Goal: Task Accomplishment & Management: Manage account settings

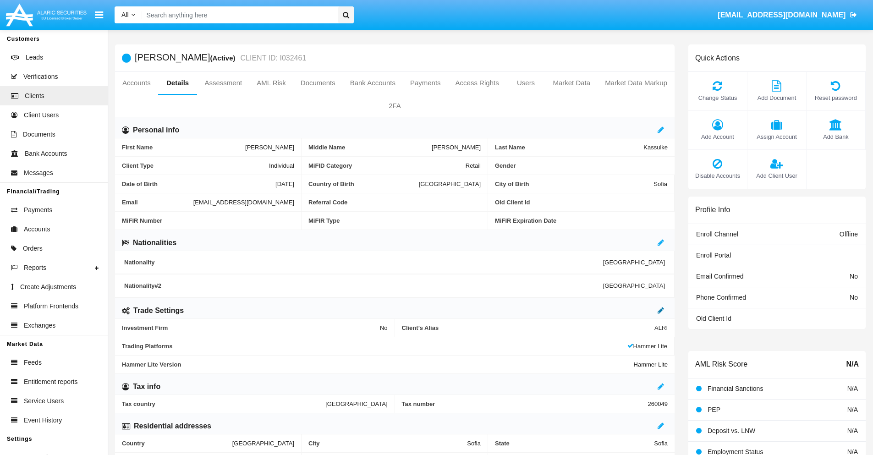
click at [661, 310] on icon at bounding box center [661, 310] width 6 height 7
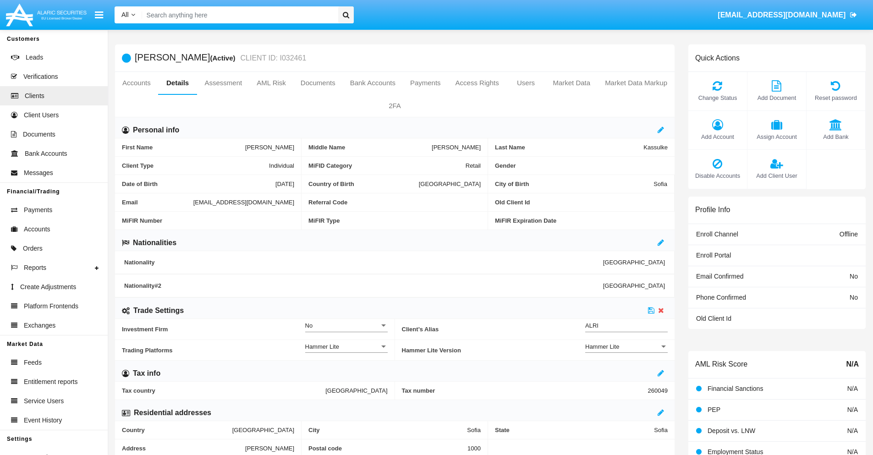
click at [627, 347] on div "Hammer Lite" at bounding box center [622, 347] width 74 height 8
click at [627, 352] on span "Hammer Lite Plus" at bounding box center [626, 352] width 83 height 18
click at [651, 310] on icon at bounding box center [651, 310] width 6 height 7
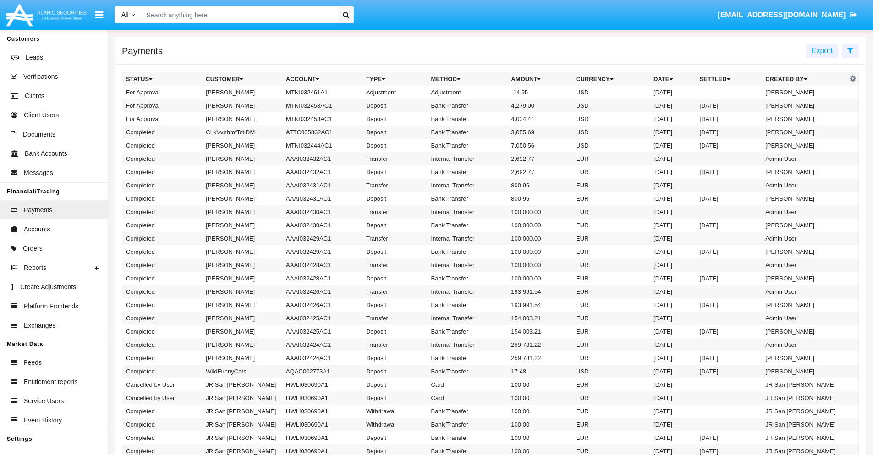
click at [318, 92] on td "MTNI032461A1" at bounding box center [322, 92] width 80 height 13
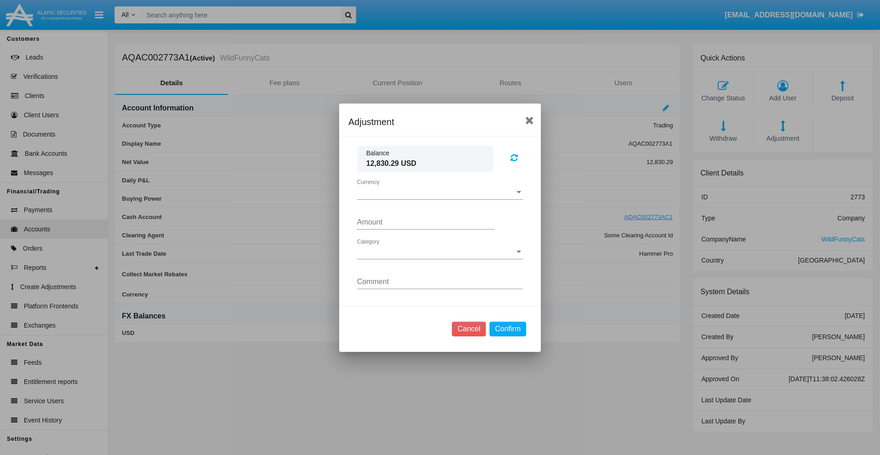
click at [440, 192] on span "Currency" at bounding box center [436, 192] width 158 height 8
click at [440, 199] on span "USD" at bounding box center [440, 199] width 166 height 22
click at [440, 252] on span "Category" at bounding box center [436, 252] width 158 height 8
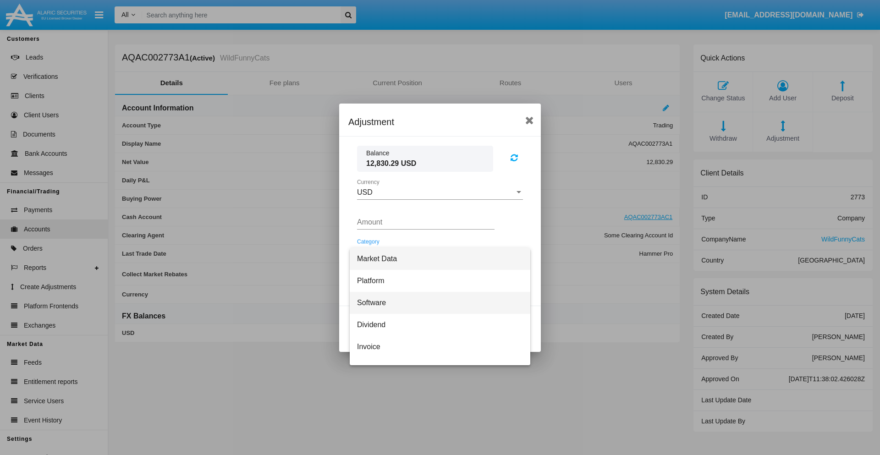
click at [436, 303] on span "Software" at bounding box center [440, 303] width 166 height 22
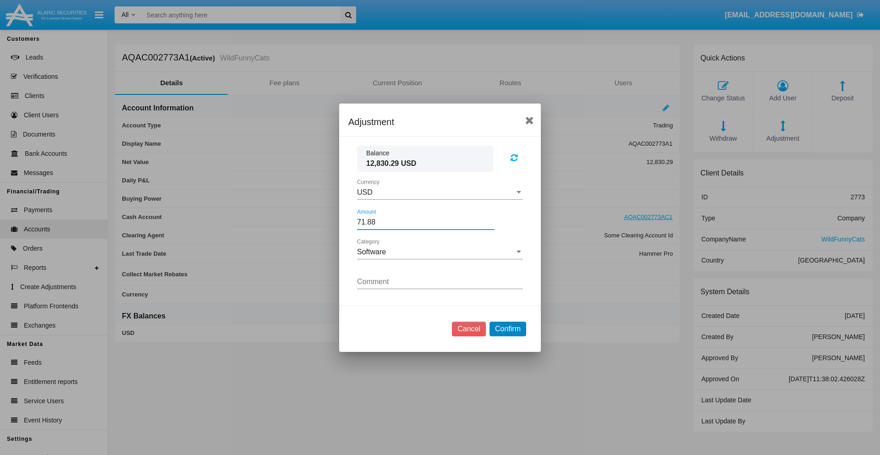
click at [508, 329] on button "Confirm" at bounding box center [508, 329] width 37 height 15
type input "71.8800"
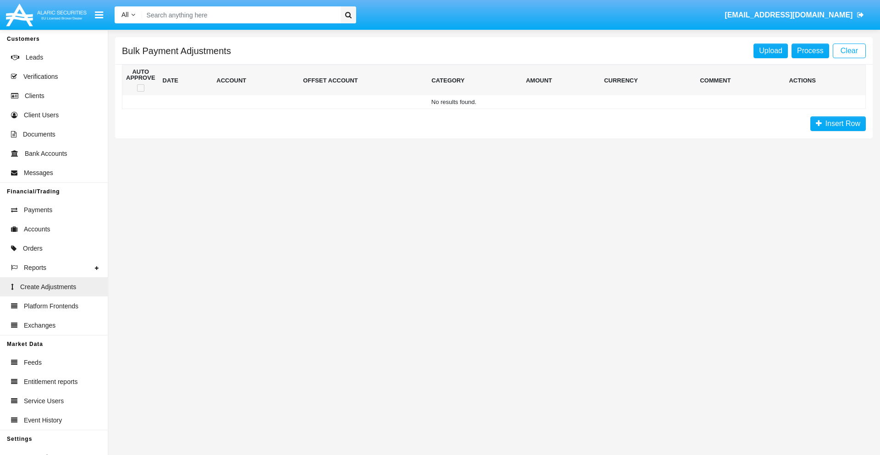
click at [838, 124] on span "Insert Row" at bounding box center [841, 124] width 39 height 8
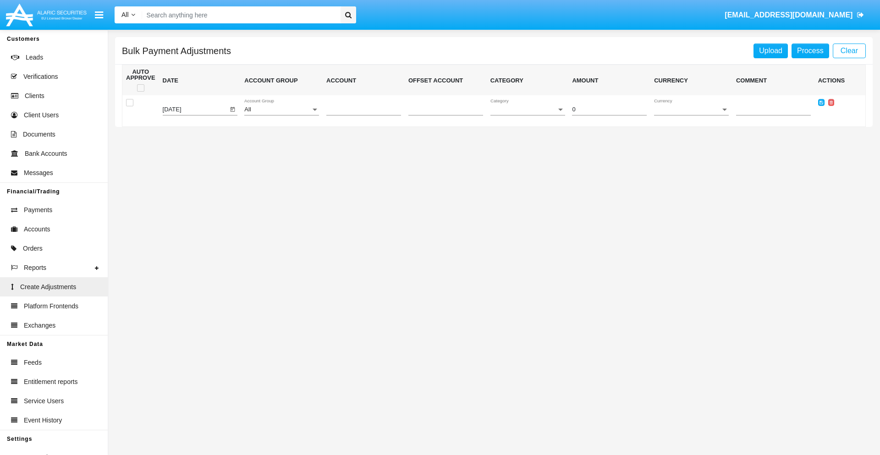
click at [281, 110] on div "All" at bounding box center [277, 109] width 66 height 7
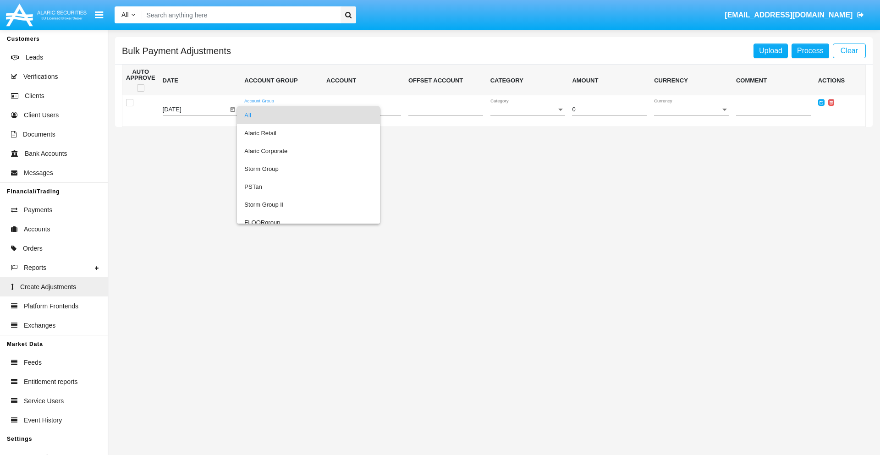
scroll to position [866, 0]
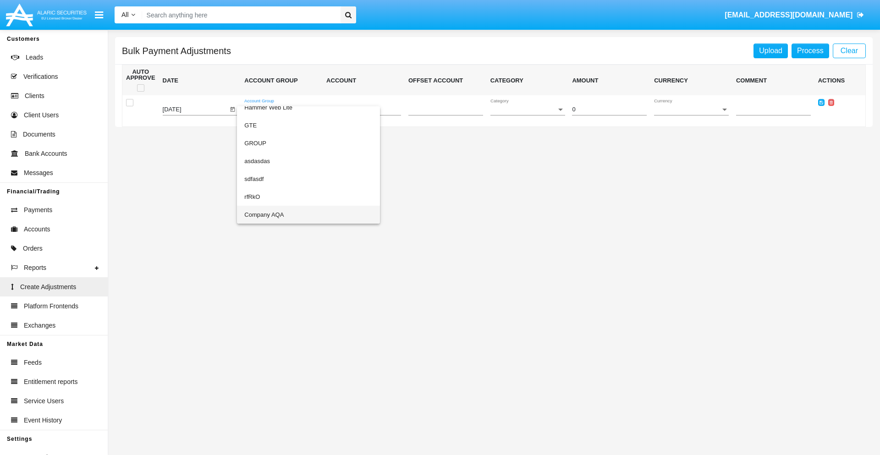
click at [290, 215] on span "Company AQA" at bounding box center [308, 215] width 128 height 18
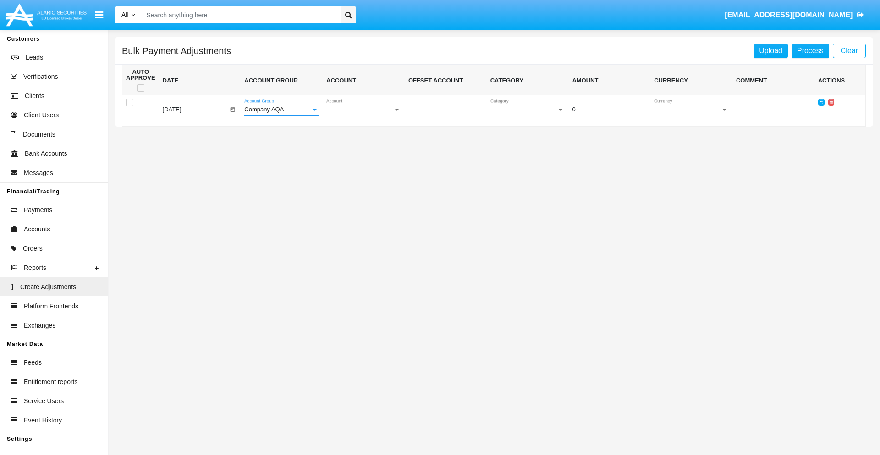
click at [364, 110] on span "Account" at bounding box center [359, 109] width 66 height 7
click at [360, 151] on span "AQAC002773A2" at bounding box center [363, 151] width 75 height 18
click at [528, 110] on span "Category" at bounding box center [524, 109] width 66 height 7
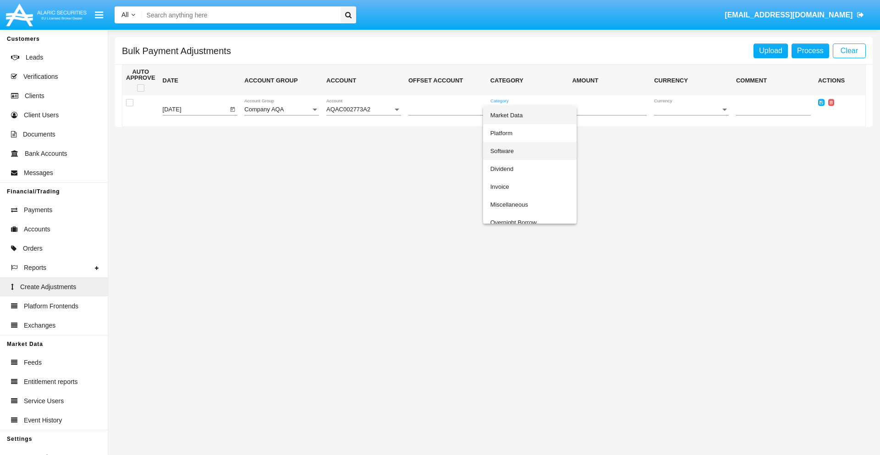
click at [530, 151] on span "Software" at bounding box center [530, 151] width 79 height 18
type input "-73.16"
click at [691, 110] on span "Currency" at bounding box center [687, 109] width 66 height 7
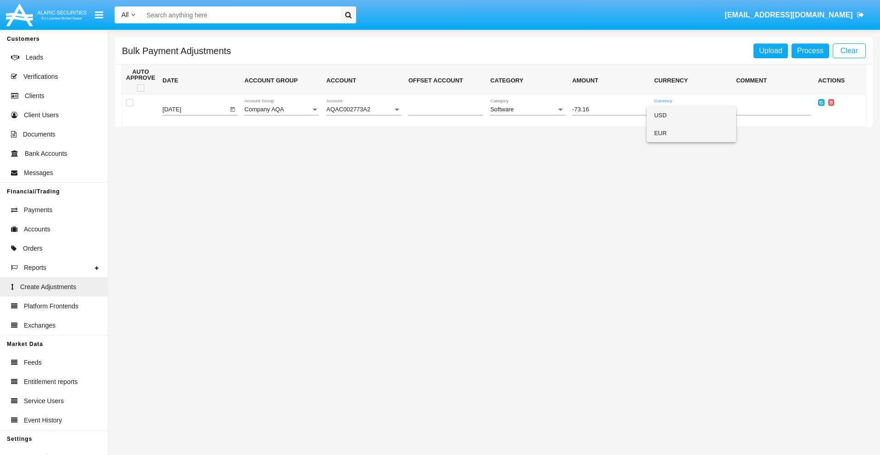
click at [691, 133] on span "EUR" at bounding box center [691, 133] width 75 height 18
click at [821, 102] on icon at bounding box center [822, 102] width 4 height 4
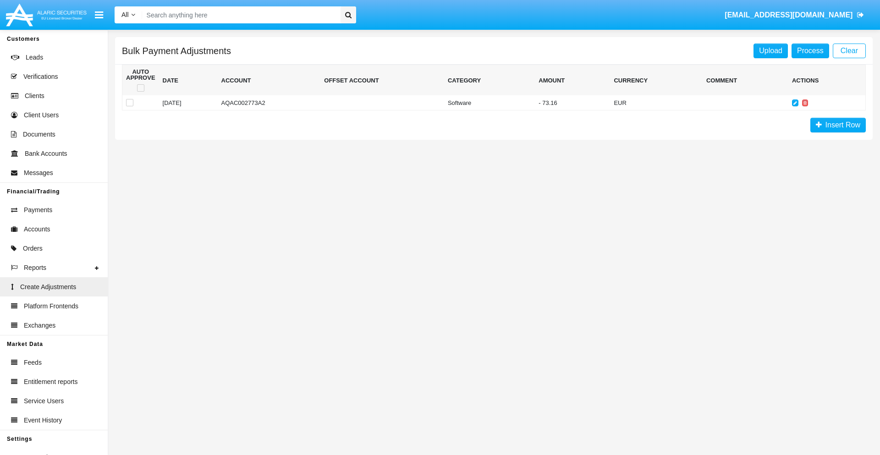
click at [140, 88] on span at bounding box center [140, 87] width 7 height 7
click at [140, 92] on input "checkbox" at bounding box center [140, 92] width 0 height 0
checkbox input "true"
click at [810, 50] on link "Process" at bounding box center [811, 51] width 38 height 15
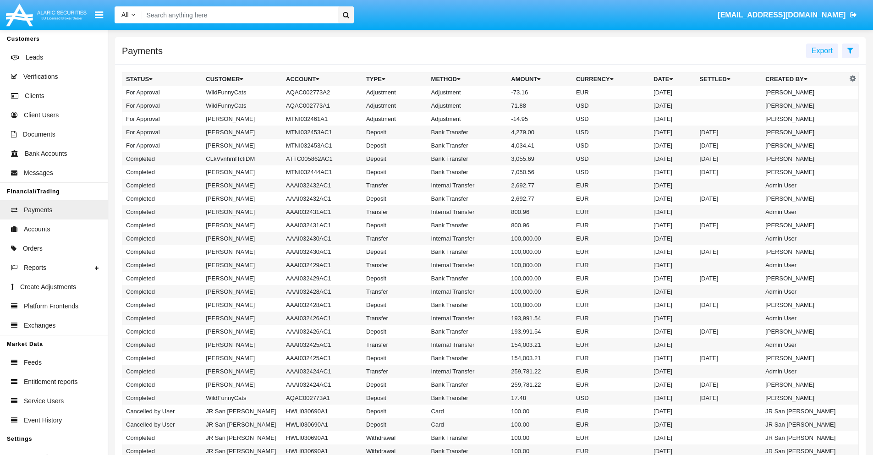
click at [491, 92] on td "Adjustment" at bounding box center [468, 92] width 80 height 13
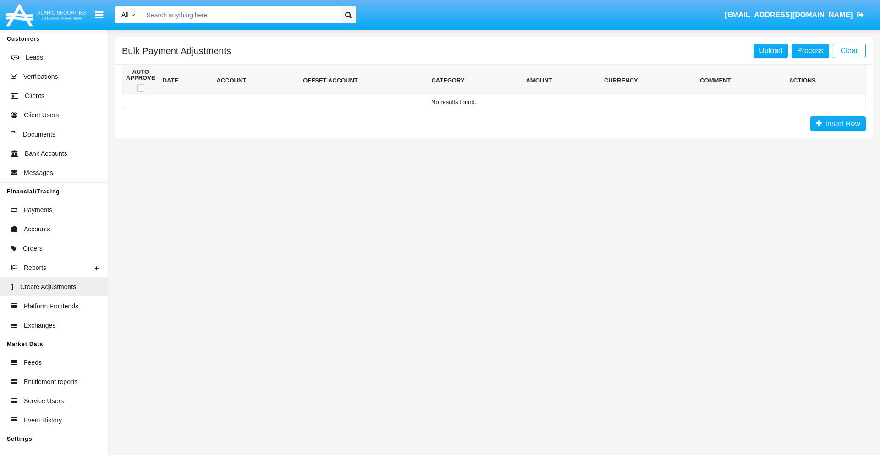
click at [838, 124] on span "Insert Row" at bounding box center [841, 124] width 39 height 8
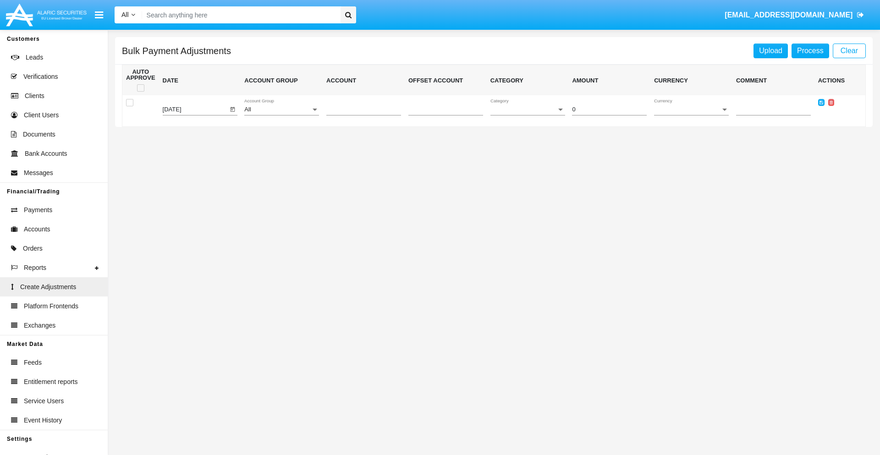
click at [281, 110] on div "All" at bounding box center [277, 109] width 66 height 7
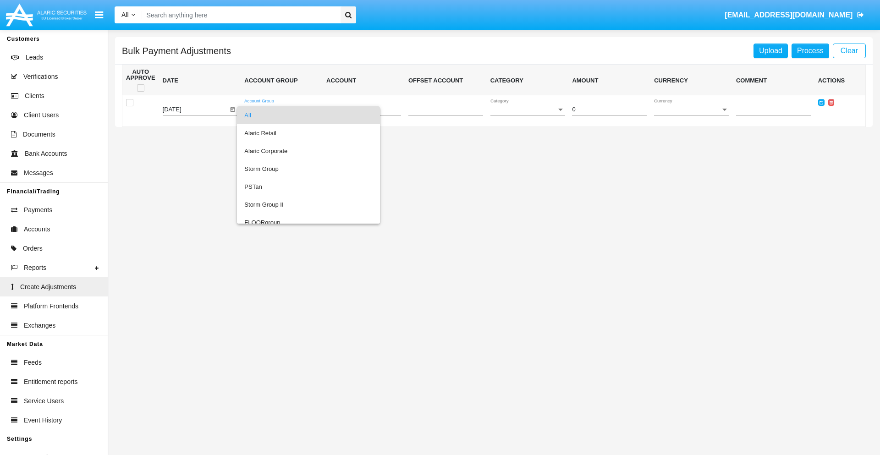
scroll to position [866, 0]
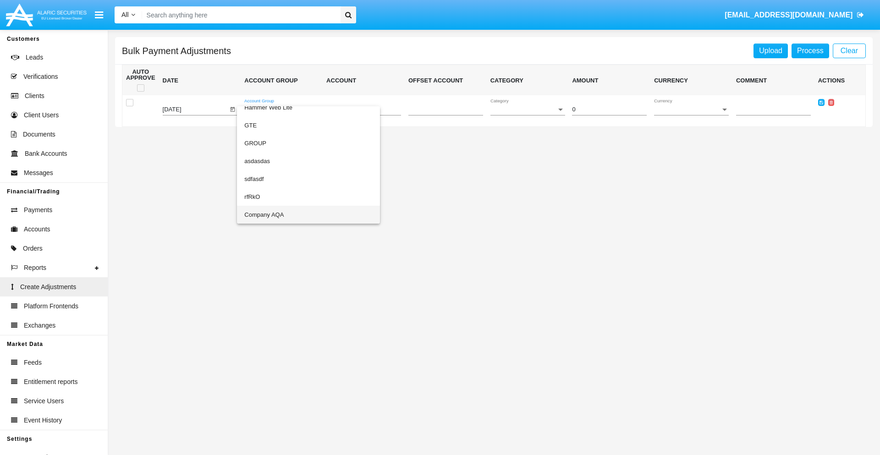
click at [290, 215] on span "Company AQA" at bounding box center [308, 215] width 128 height 18
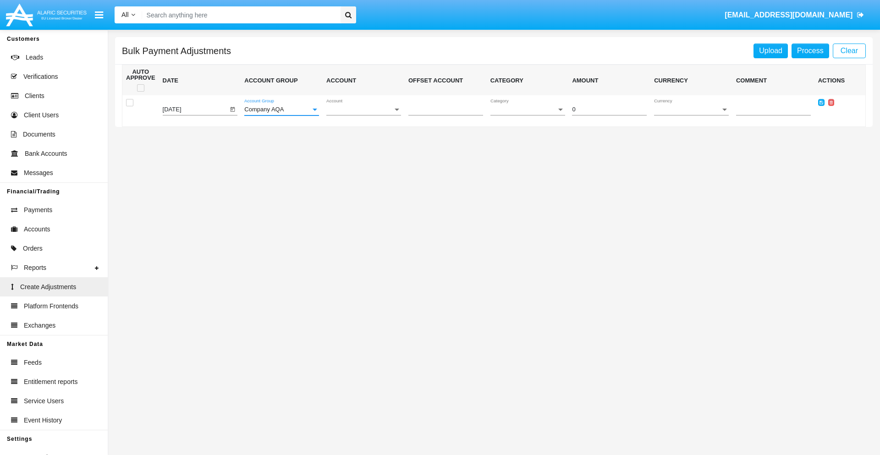
click at [364, 110] on span "Account" at bounding box center [359, 109] width 66 height 7
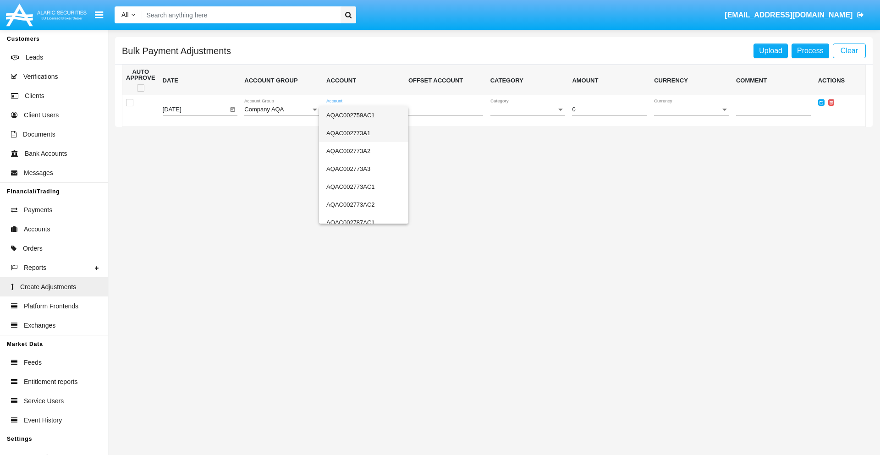
click at [360, 133] on span "AQAC002773A1" at bounding box center [363, 133] width 75 height 18
click at [528, 110] on span "Category" at bounding box center [524, 109] width 66 height 7
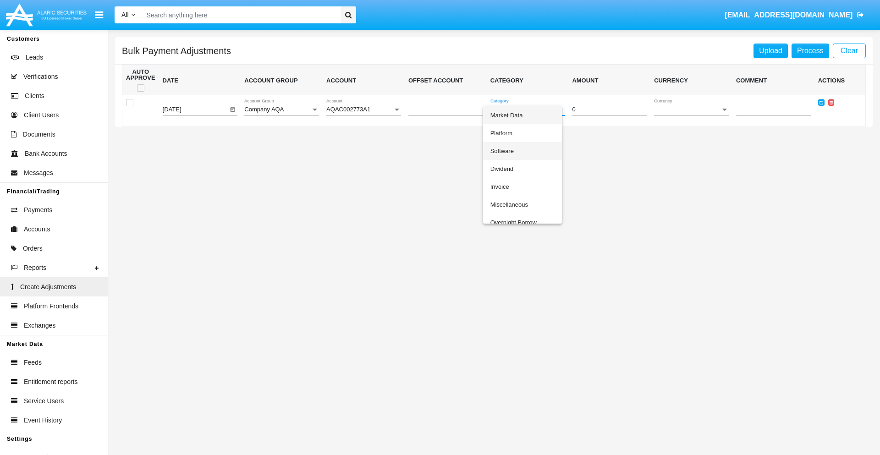
click at [530, 151] on span "Software" at bounding box center [523, 151] width 64 height 18
type input "-4.86"
click at [691, 110] on span "Currency" at bounding box center [687, 109] width 66 height 7
click at [691, 115] on span "USD" at bounding box center [691, 115] width 75 height 18
click at [821, 102] on icon at bounding box center [822, 102] width 4 height 4
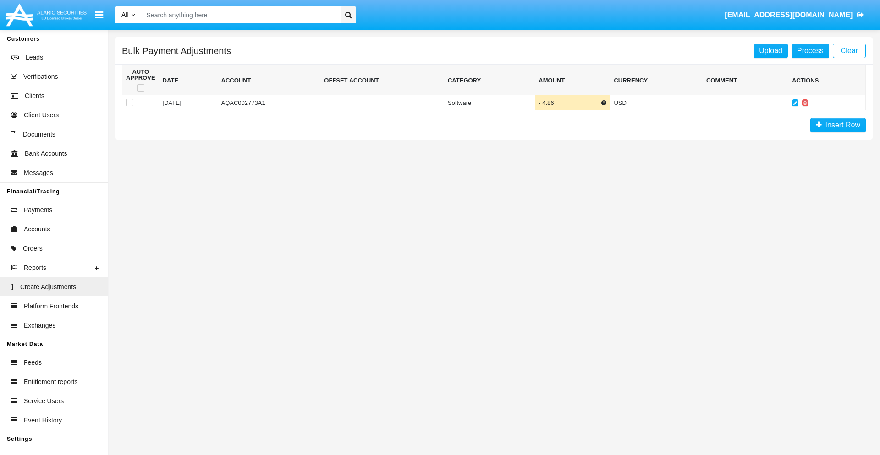
click at [140, 88] on span at bounding box center [140, 87] width 7 height 7
click at [140, 92] on input "checkbox" at bounding box center [140, 92] width 0 height 0
checkbox input "true"
click at [810, 50] on link "Process" at bounding box center [811, 51] width 38 height 15
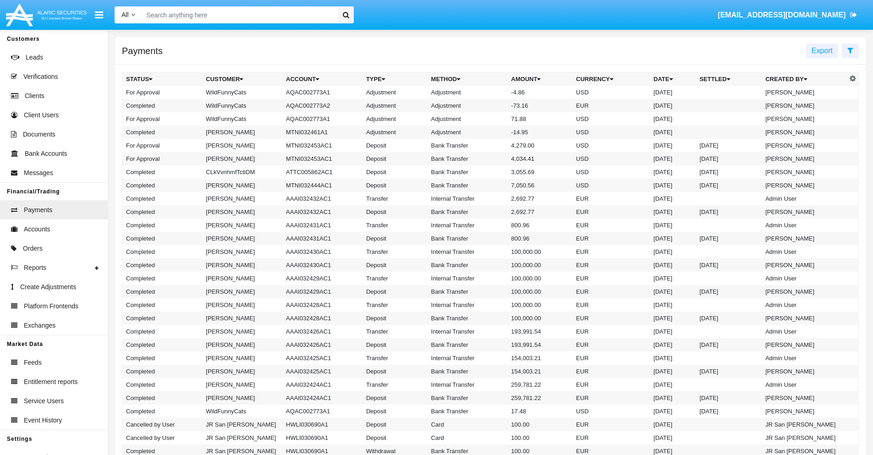
click at [491, 92] on td "Adjustment" at bounding box center [468, 92] width 80 height 13
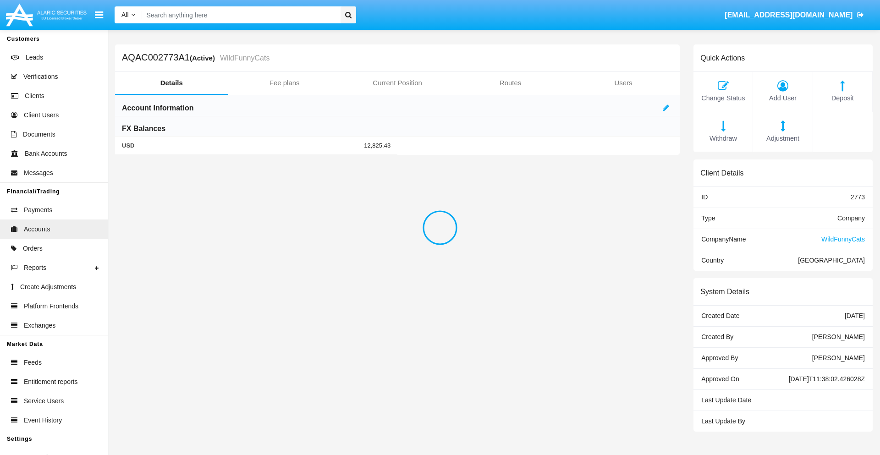
click at [843, 98] on span "Deposit" at bounding box center [843, 99] width 50 height 10
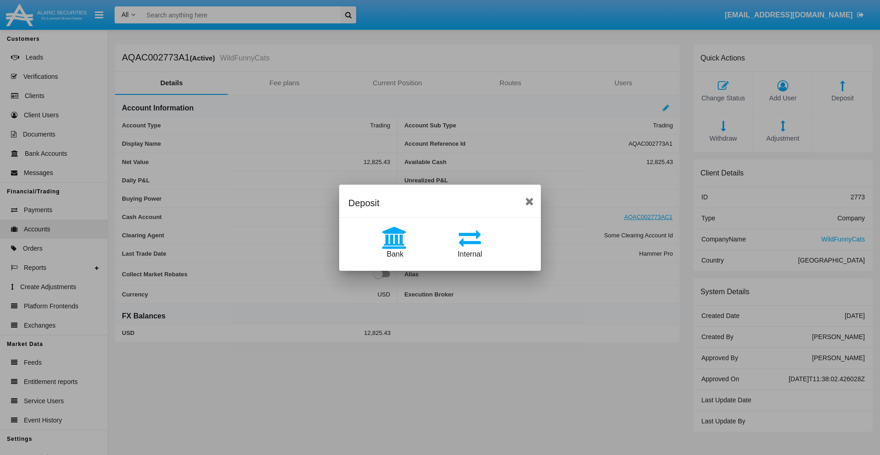
click at [395, 254] on span "Bank" at bounding box center [395, 254] width 17 height 8
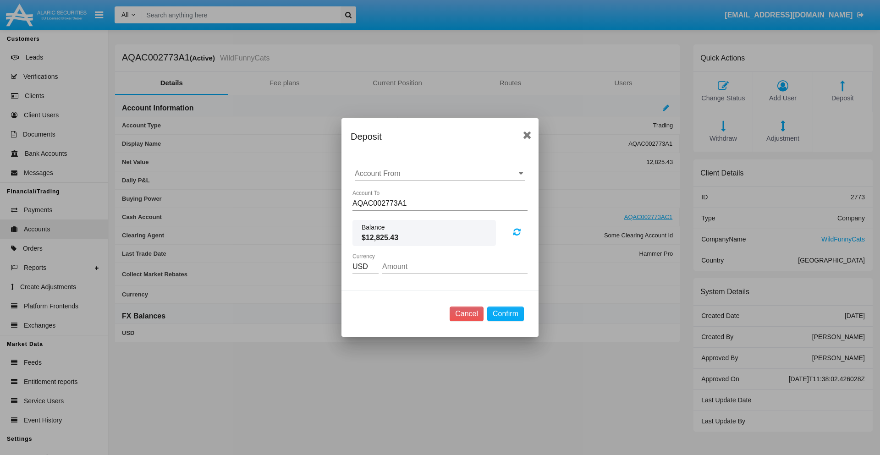
click at [440, 174] on input "Account From" at bounding box center [440, 174] width 171 height 8
click at [375, 192] on span "ACDC" at bounding box center [374, 192] width 21 height 8
type input "ACDC"
type input "81.34"
click at [505, 314] on button "Confirm" at bounding box center [505, 314] width 37 height 15
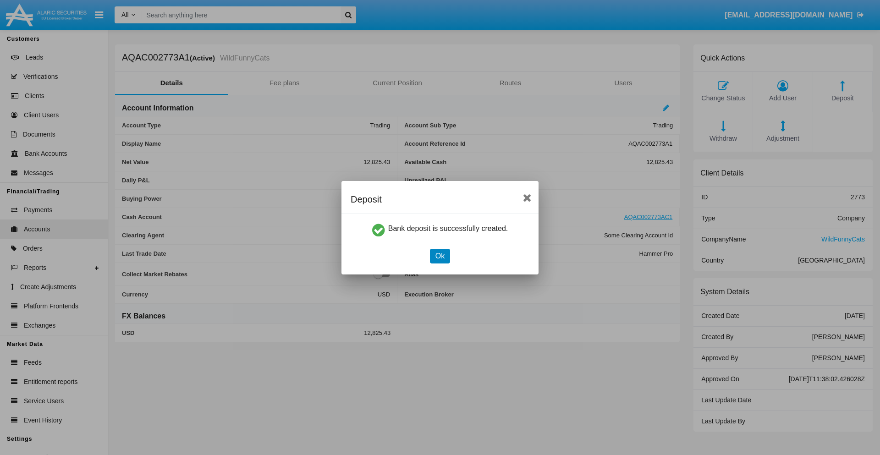
click at [440, 256] on button "Ok" at bounding box center [440, 256] width 20 height 15
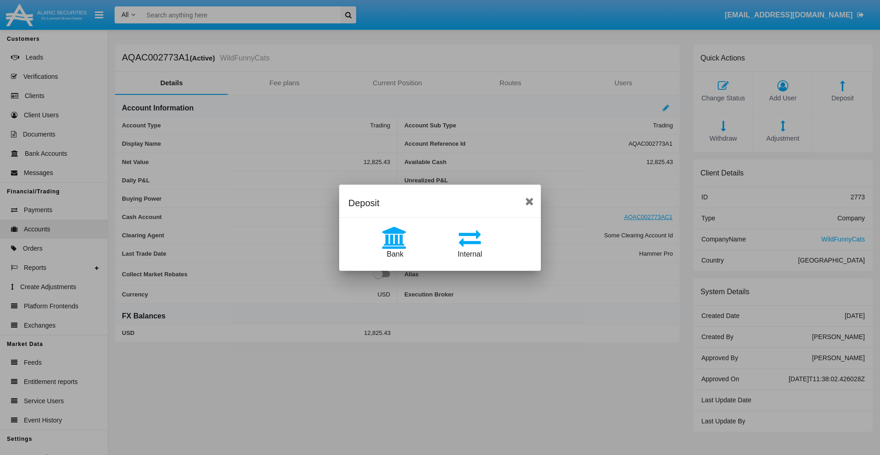
click at [470, 254] on span "Internal" at bounding box center [470, 254] width 24 height 8
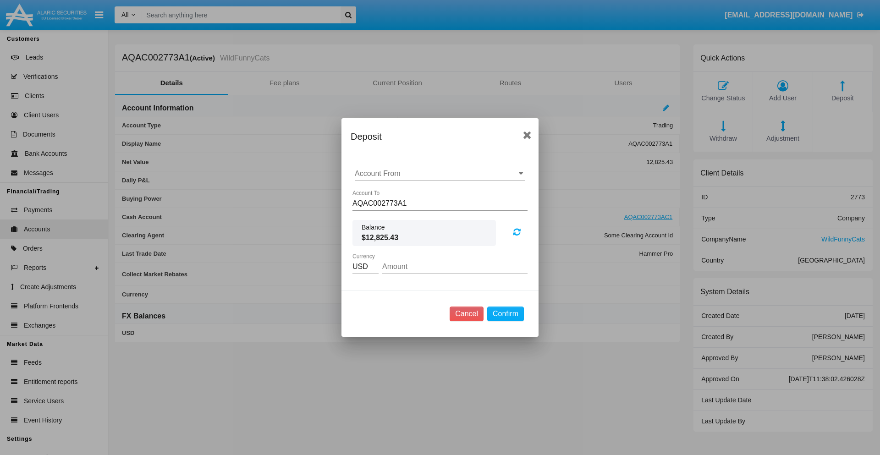
click at [440, 174] on input "Account From" at bounding box center [440, 174] width 171 height 8
click at [394, 214] on span "AQAC002773AC1" at bounding box center [394, 214] width 60 height 8
type input "AQAC002773AC1"
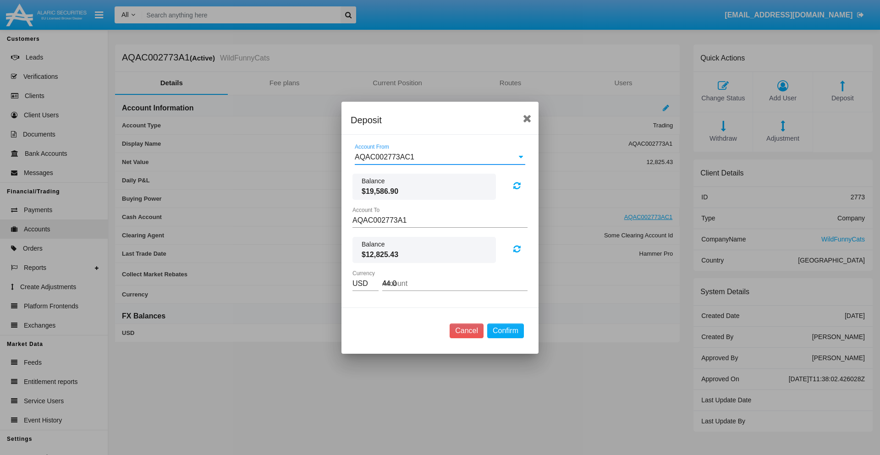
type input "44.05"
click at [505, 331] on button "Confirm" at bounding box center [505, 331] width 37 height 15
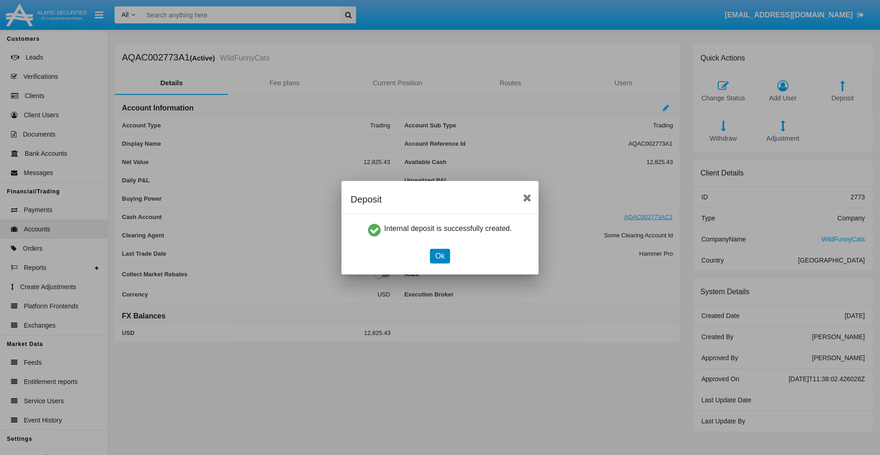
click at [440, 256] on button "Ok" at bounding box center [440, 256] width 20 height 15
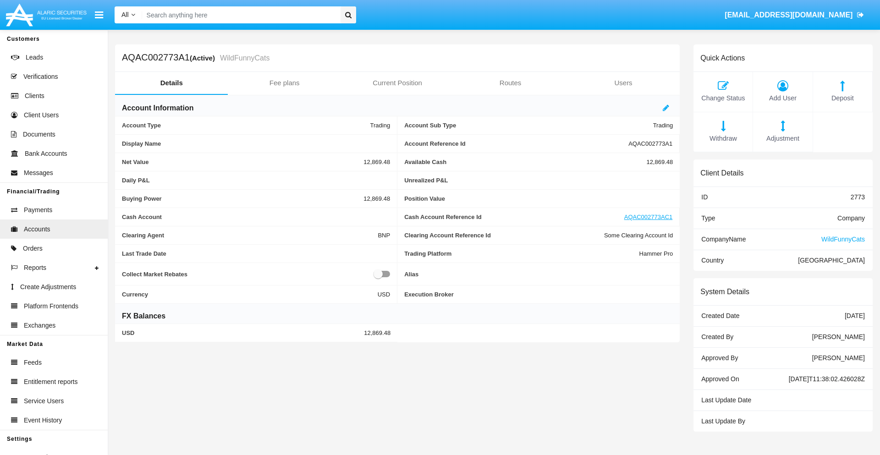
click at [723, 138] on span "Withdraw" at bounding box center [723, 139] width 50 height 10
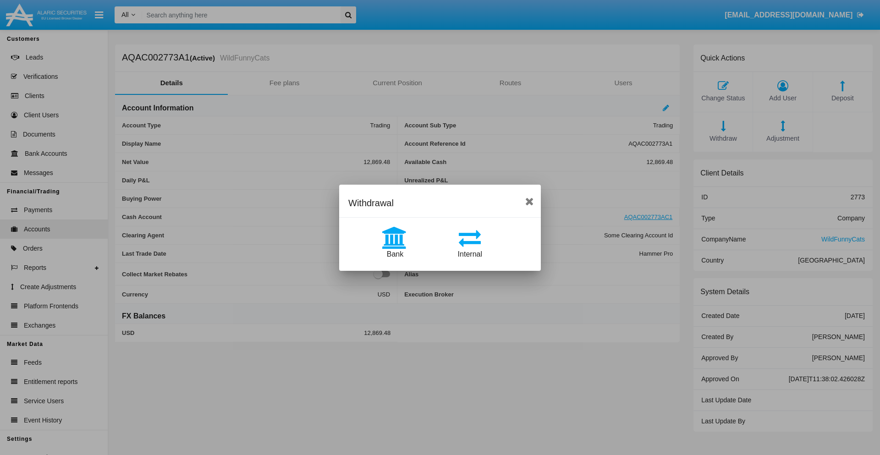
click at [470, 254] on span "Internal" at bounding box center [470, 254] width 24 height 8
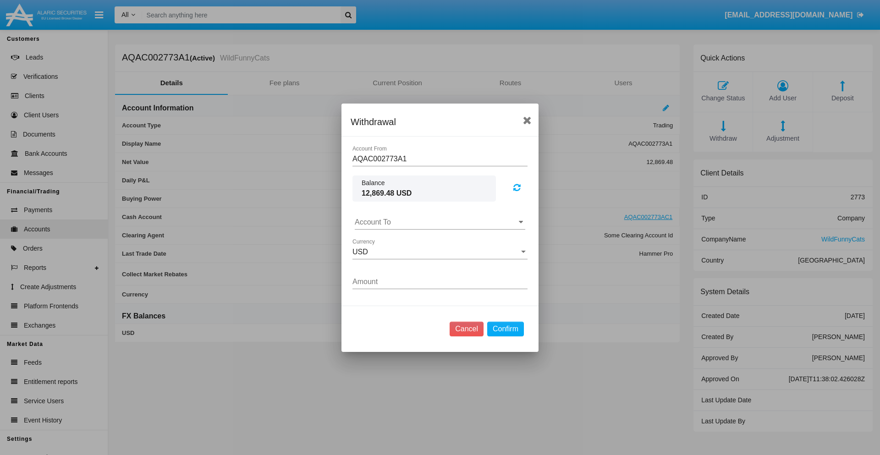
click at [440, 222] on input "Account To" at bounding box center [440, 222] width 171 height 8
click at [394, 262] on span "AQAC002773AC1" at bounding box center [394, 263] width 60 height 8
type input "AQAC002773AC1"
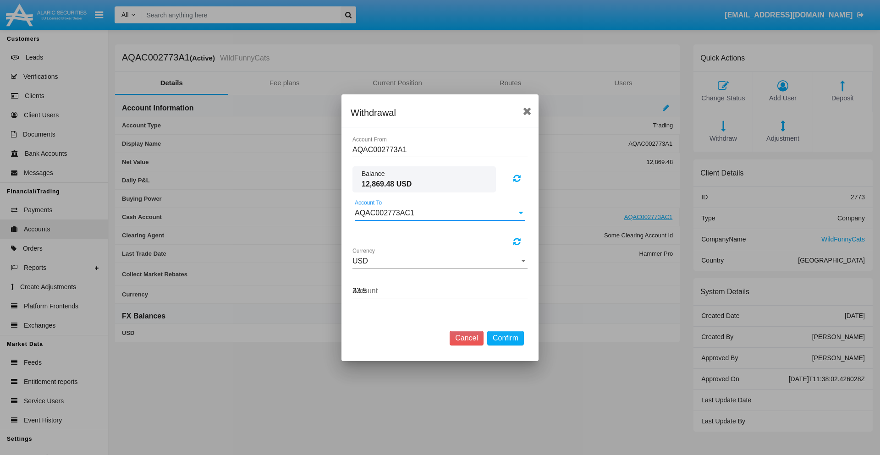
type input "33.57"
click at [505, 338] on button "Confirm" at bounding box center [505, 338] width 37 height 15
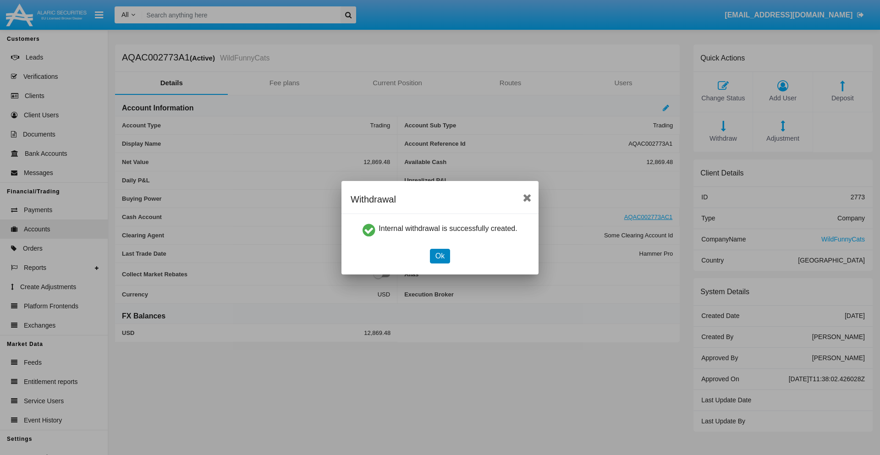
click at [440, 256] on button "Ok" at bounding box center [440, 256] width 20 height 15
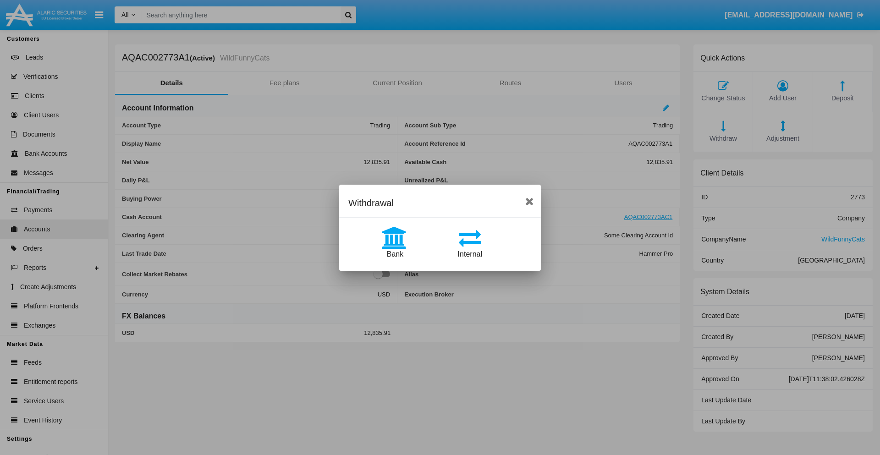
click at [395, 254] on span "Bank" at bounding box center [395, 254] width 17 height 8
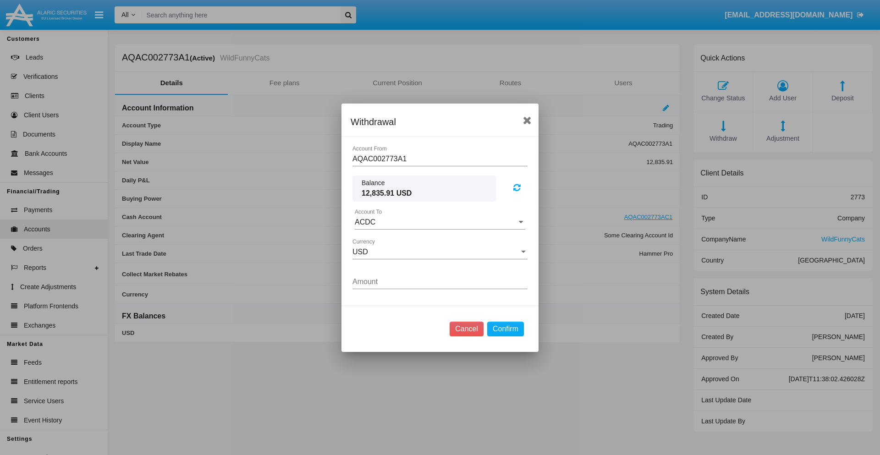
click at [440, 222] on input "ACDC" at bounding box center [440, 222] width 171 height 8
click at [375, 240] on span "ACDC" at bounding box center [374, 241] width 21 height 8
type input "ACDC"
type input "46.5"
click at [505, 329] on button "Confirm" at bounding box center [505, 329] width 37 height 15
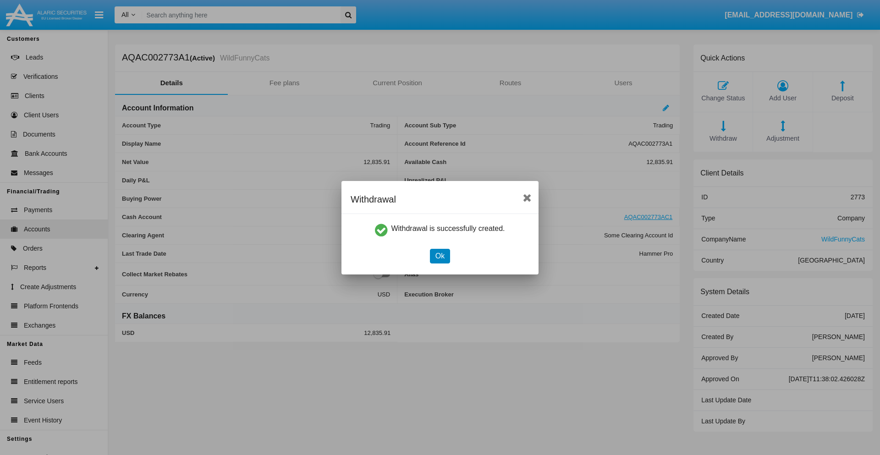
click at [440, 256] on button "Ok" at bounding box center [440, 256] width 20 height 15
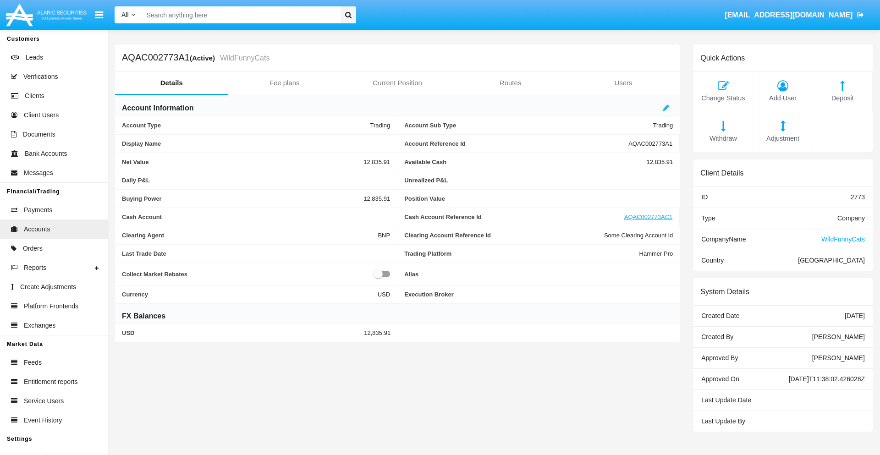
click at [783, 138] on span "Adjustment" at bounding box center [783, 139] width 50 height 10
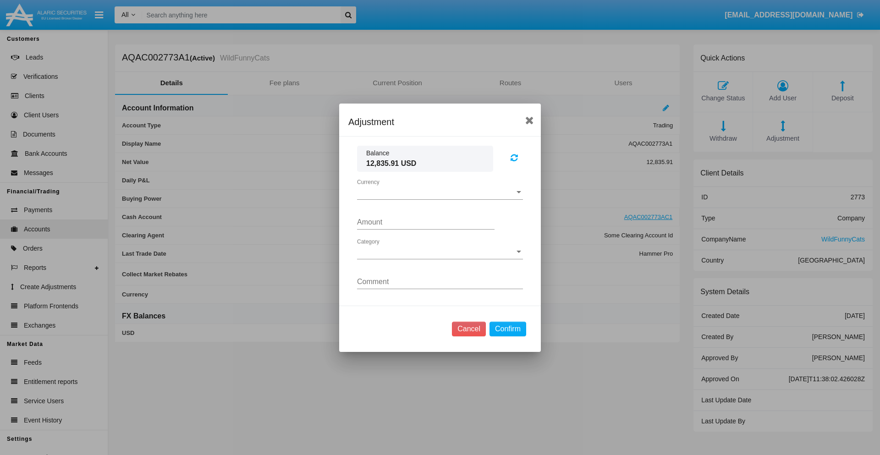
click at [440, 192] on span "Currency" at bounding box center [436, 192] width 158 height 8
click at [440, 199] on span "USD" at bounding box center [432, 199] width 151 height 22
click at [440, 252] on span "Category" at bounding box center [436, 252] width 158 height 8
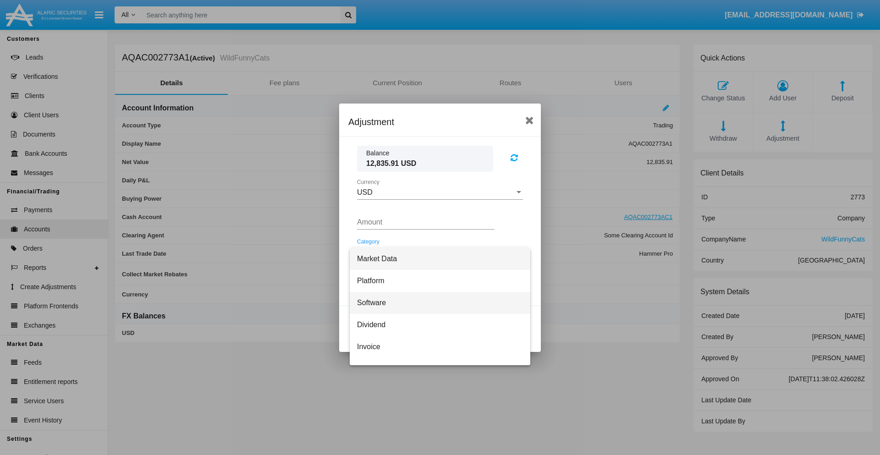
click at [436, 303] on span "Software" at bounding box center [440, 303] width 166 height 22
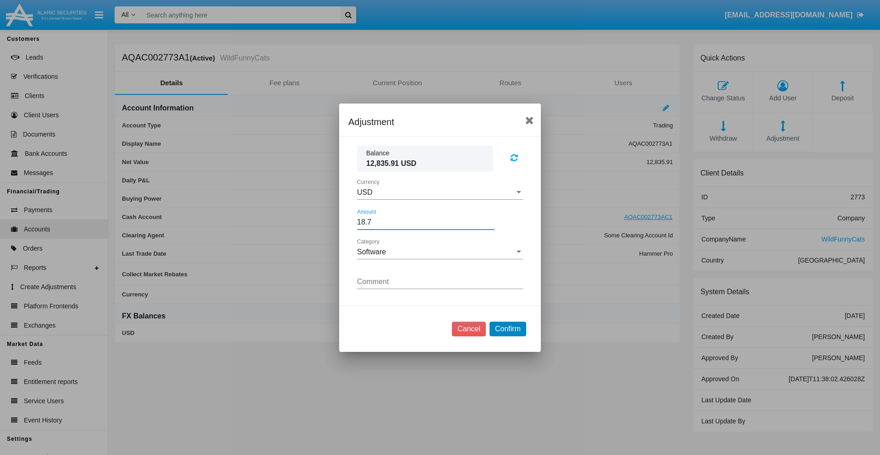
click at [508, 329] on button "Confirm" at bounding box center [508, 329] width 37 height 15
type input "18.7000"
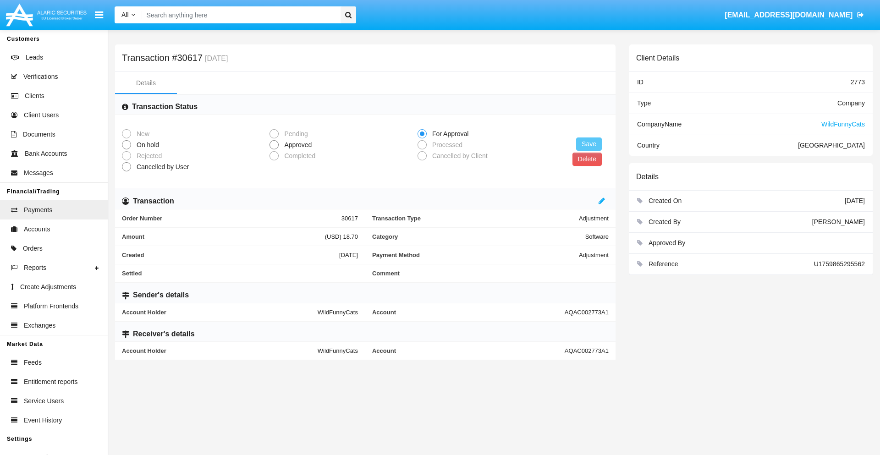
click at [296, 145] on span "Approved" at bounding box center [296, 145] width 35 height 10
click at [274, 149] on input "Approved" at bounding box center [274, 149] width 0 height 0
radio input "true"
click at [589, 144] on button "Save" at bounding box center [589, 144] width 26 height 13
click at [582, 159] on button "Delete" at bounding box center [582, 159] width 29 height 13
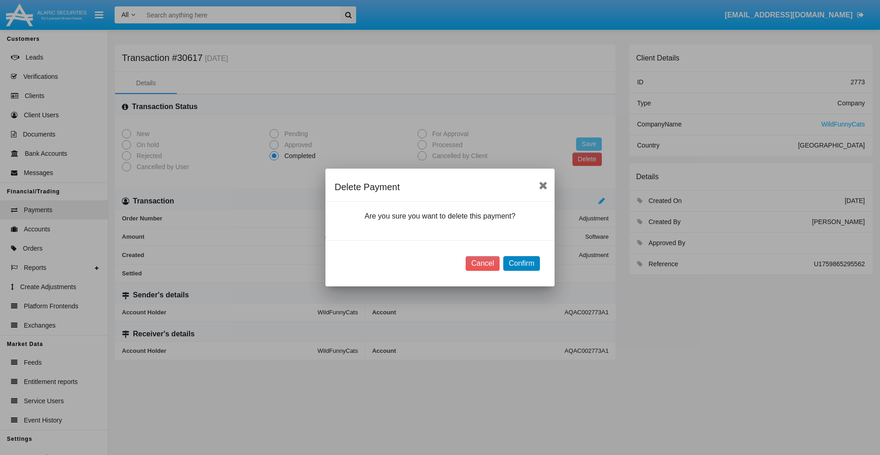
click at [521, 264] on button "Confirm" at bounding box center [521, 263] width 37 height 15
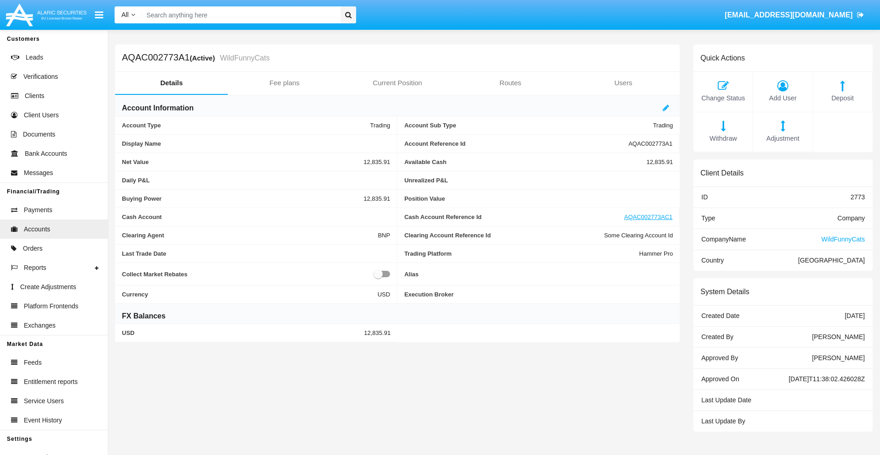
click at [843, 98] on span "Deposit" at bounding box center [843, 99] width 50 height 10
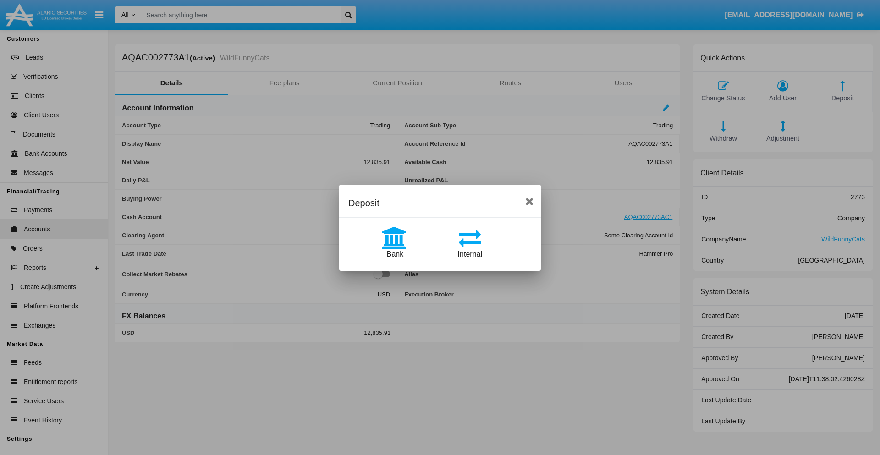
click at [395, 254] on span "Bank" at bounding box center [395, 254] width 17 height 8
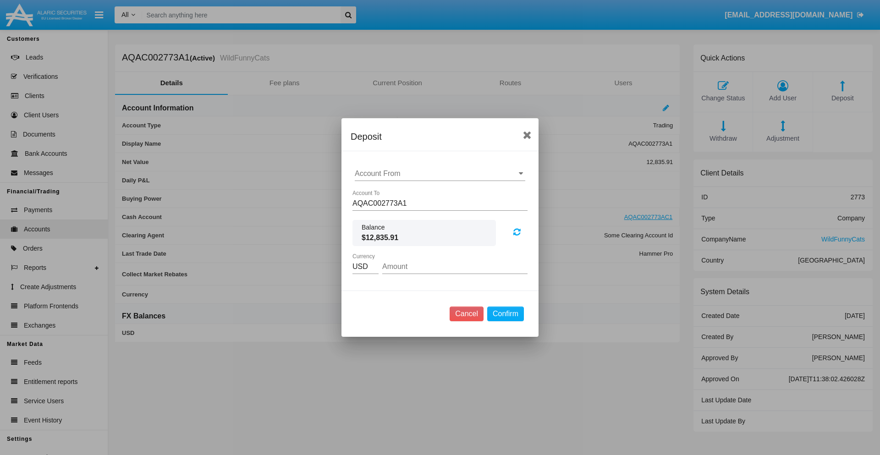
click at [440, 174] on input "Account From" at bounding box center [440, 174] width 171 height 8
click at [375, 192] on span "ACDC" at bounding box center [374, 192] width 21 height 8
type input "ACDC"
type input "44.89"
click at [505, 314] on button "Confirm" at bounding box center [505, 314] width 37 height 15
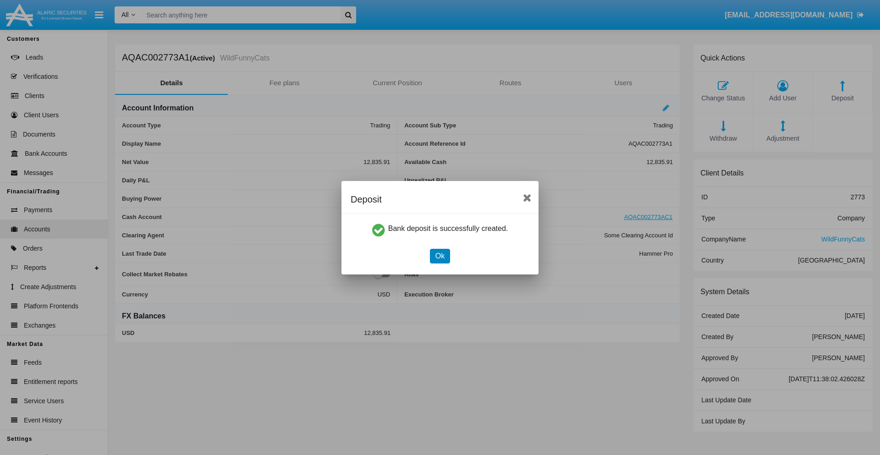
click at [440, 256] on button "Ok" at bounding box center [440, 256] width 20 height 15
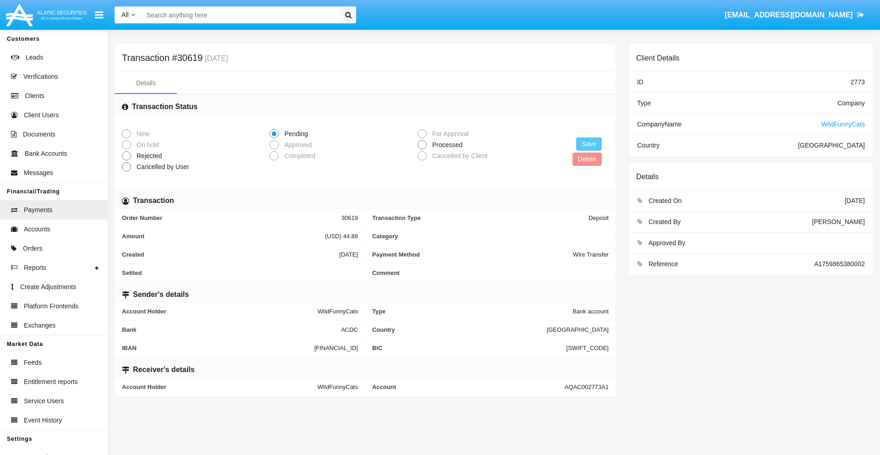
click at [446, 145] on span "Processed" at bounding box center [446, 145] width 38 height 10
click at [422, 149] on input "Processed" at bounding box center [422, 149] width 0 height 0
radio input "true"
click at [589, 144] on button "Save" at bounding box center [589, 144] width 26 height 13
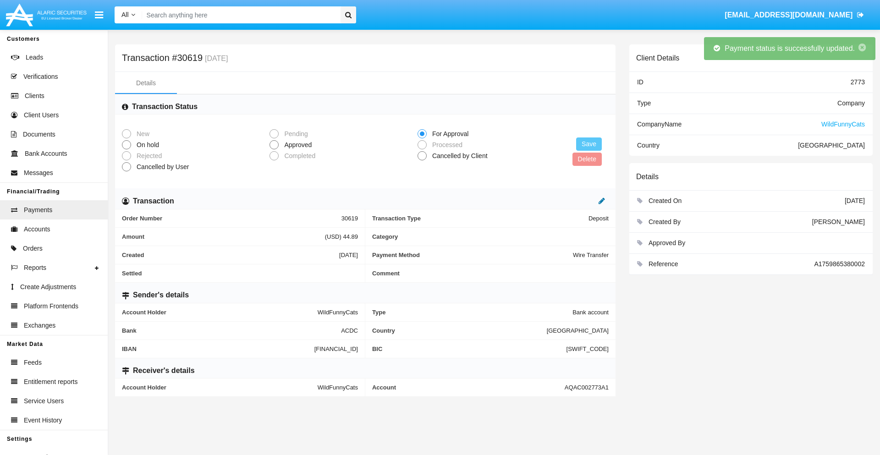
click at [602, 201] on icon at bounding box center [602, 200] width 6 height 7
type input "68.83"
click at [592, 201] on icon at bounding box center [592, 200] width 6 height 7
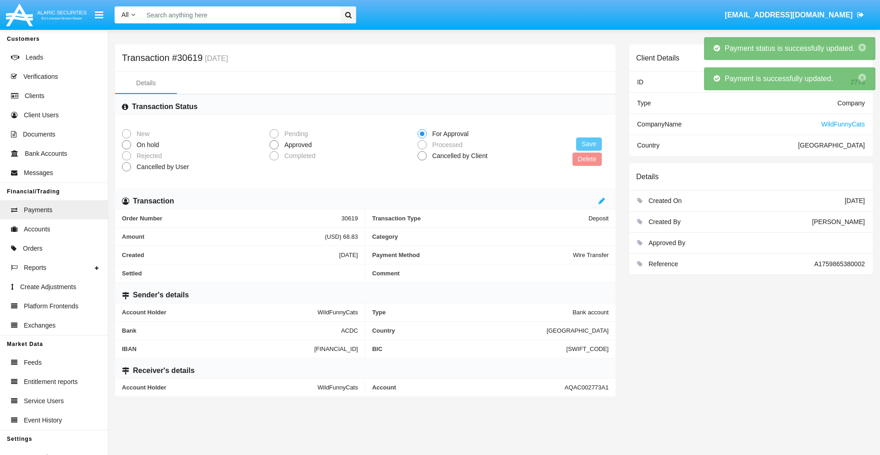
click at [296, 145] on span "Approved" at bounding box center [296, 145] width 35 height 10
click at [274, 149] on input "Approved" at bounding box center [274, 149] width 0 height 0
radio input "true"
click at [589, 144] on button "Save" at bounding box center [589, 144] width 26 height 13
